Goal: Task Accomplishment & Management: Manage account settings

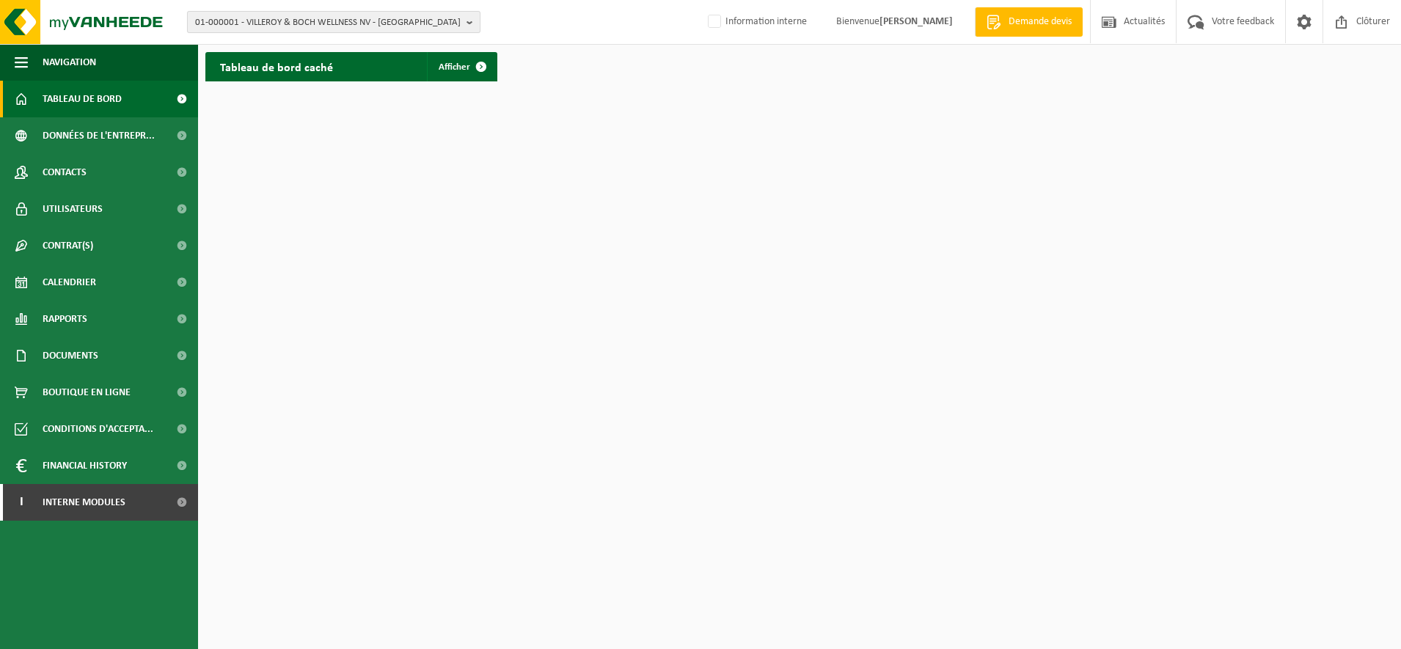
click at [254, 18] on span "01-000001 - VILLEROY & BOCH WELLNESS NV - ROESELARE" at bounding box center [327, 23] width 265 height 22
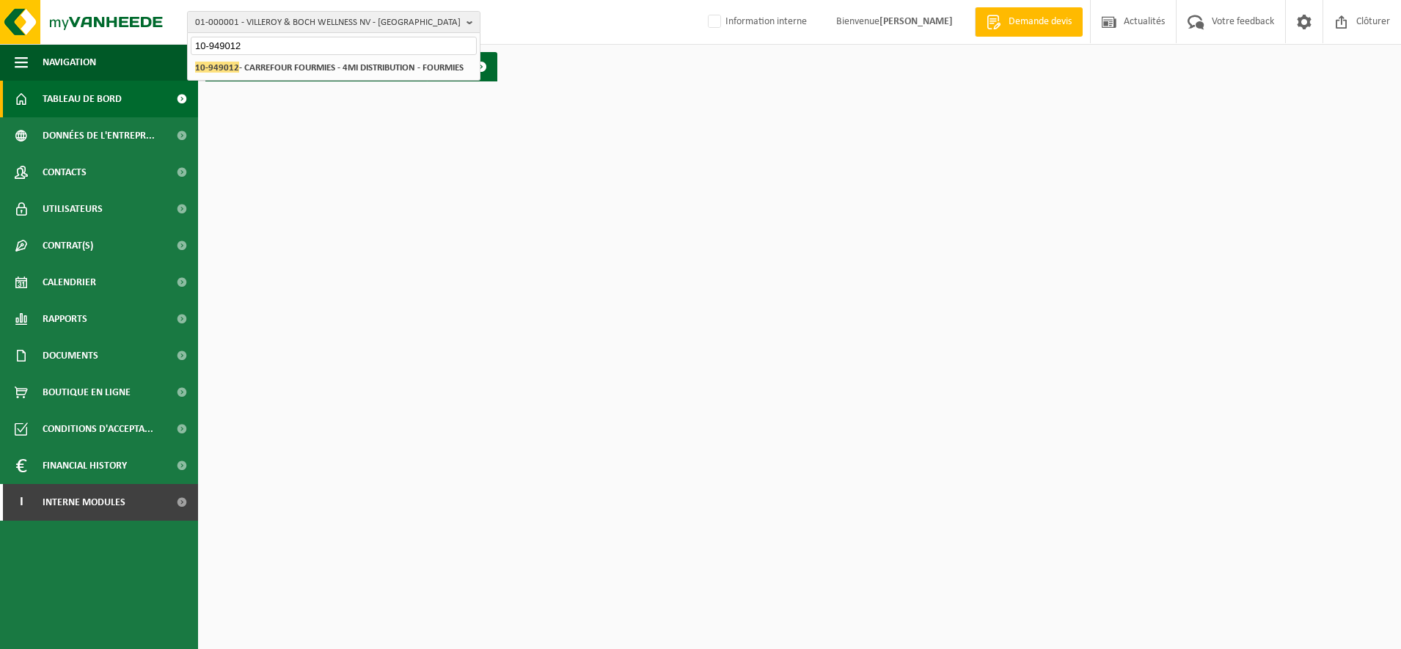
type input "10-949012"
click at [257, 72] on strong "10-949012 - CARREFOUR FOURMIES - 4MI DISTRIBUTION - FOURMIES" at bounding box center [329, 67] width 268 height 11
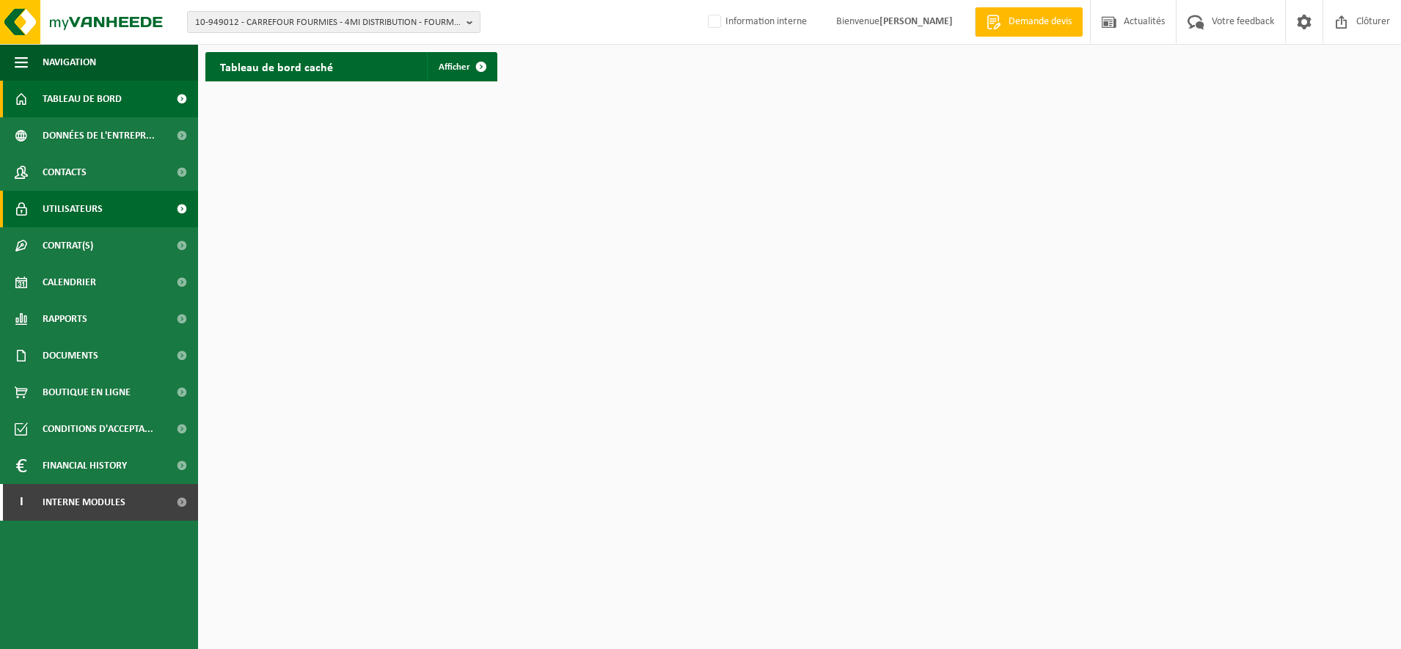
click at [75, 213] on span "Utilisateurs" at bounding box center [73, 209] width 60 height 37
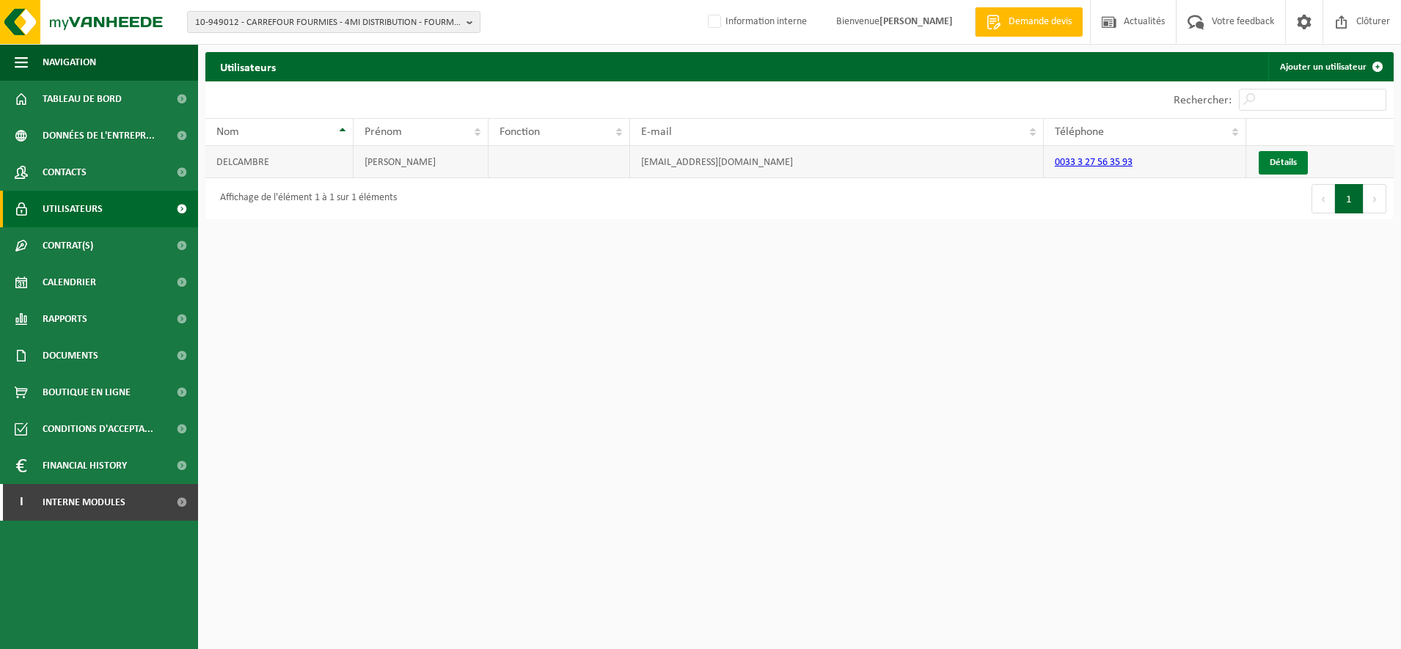
click at [1277, 169] on link "Détails" at bounding box center [1282, 162] width 49 height 23
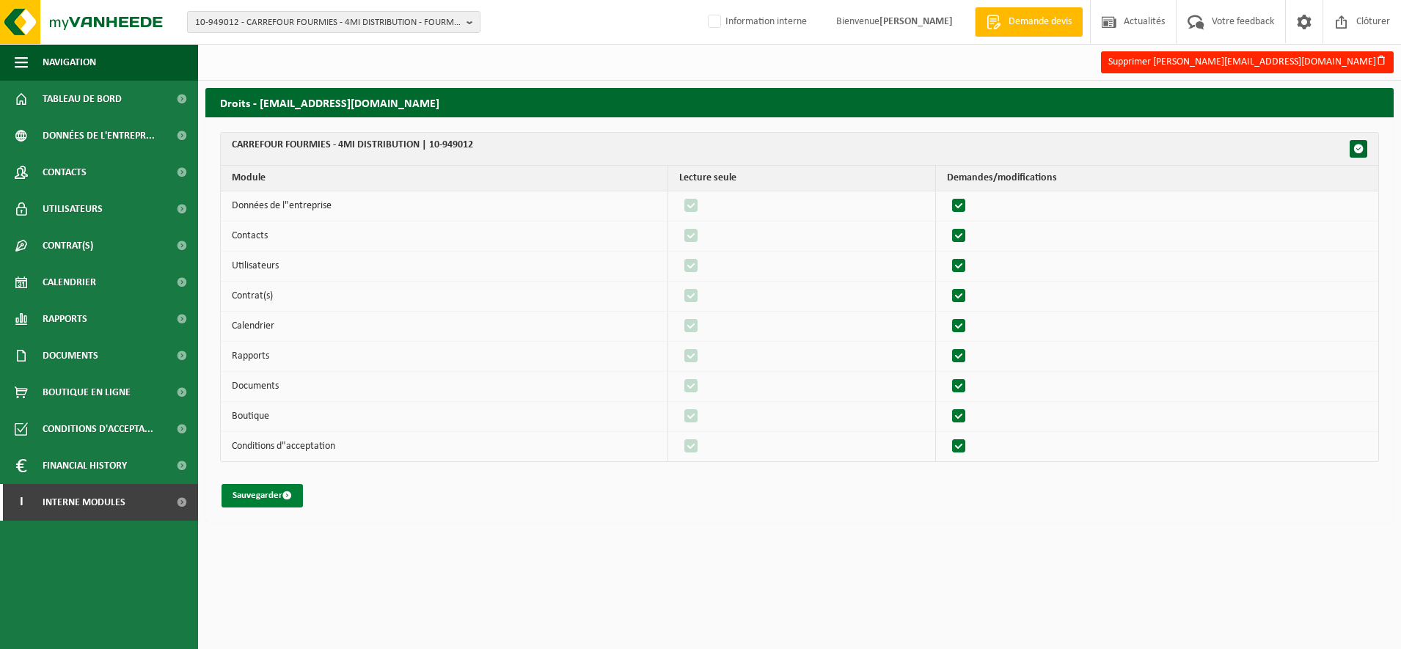
click at [242, 495] on button "Sauvegarder" at bounding box center [261, 495] width 81 height 23
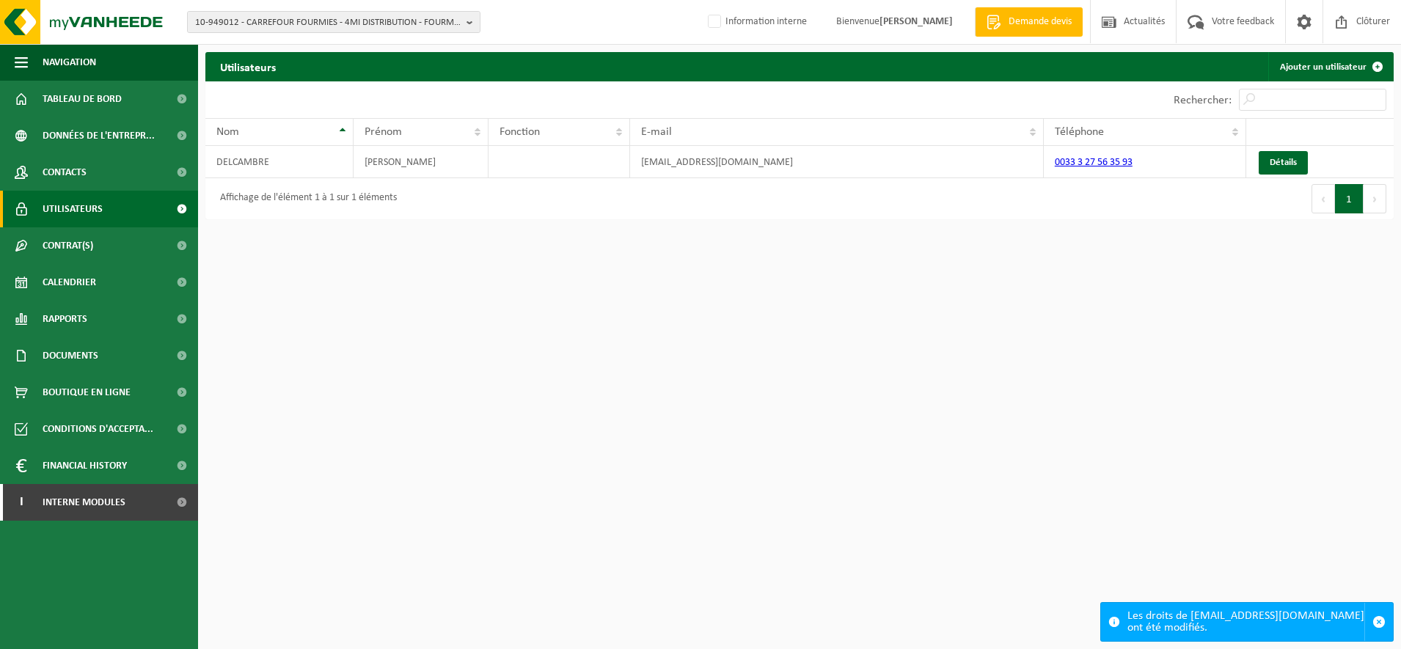
click at [604, 334] on html "10-949012 - CARREFOUR FOURMIES - 4MI DISTRIBUTION - FOURMIES 10-949012 - CARREF…" at bounding box center [700, 324] width 1401 height 649
